Goal: Task Accomplishment & Management: Manage account settings

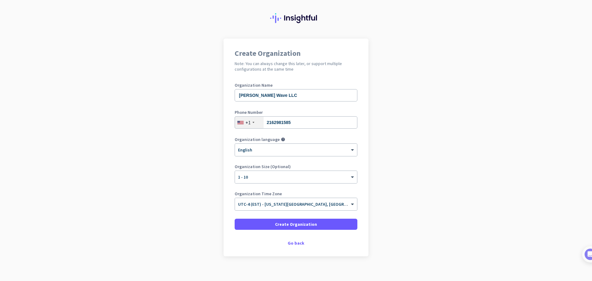
scroll to position [18, 0]
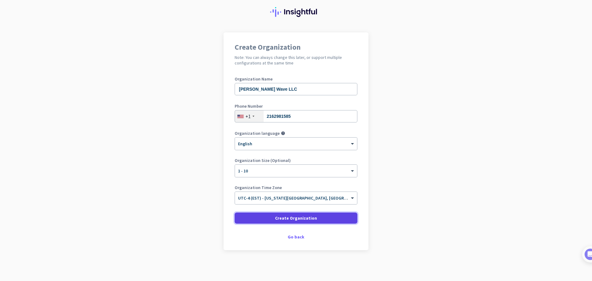
click at [299, 219] on span "Create Organization" at bounding box center [296, 218] width 42 height 6
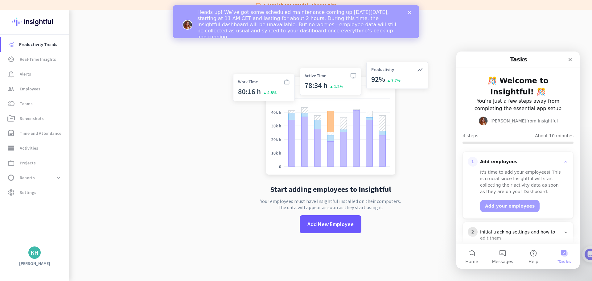
click at [409, 12] on icon "Close" at bounding box center [410, 12] width 4 height 4
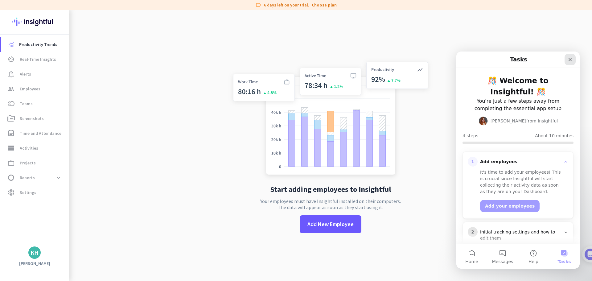
click at [571, 61] on icon "Close" at bounding box center [569, 59] width 3 height 3
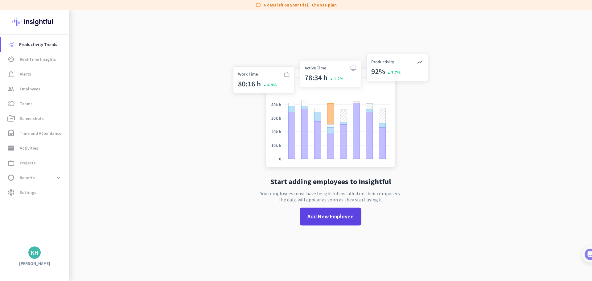
scroll to position [10, 0]
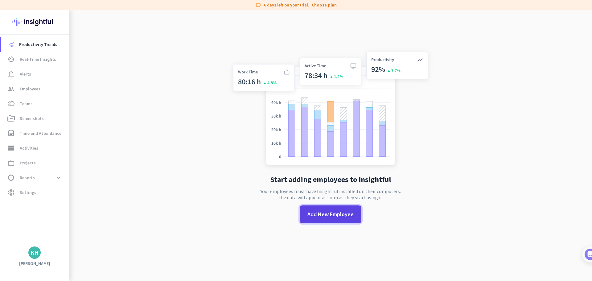
click at [342, 212] on span "Add New Employee" at bounding box center [330, 214] width 46 height 8
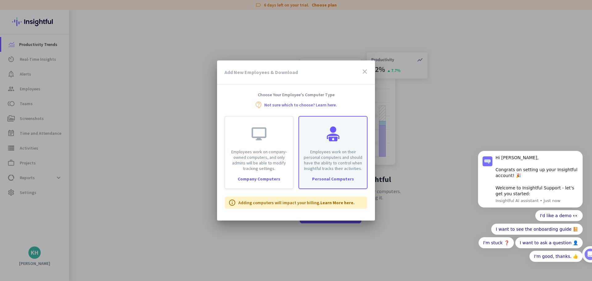
scroll to position [0, 0]
